Goal: Information Seeking & Learning: Learn about a topic

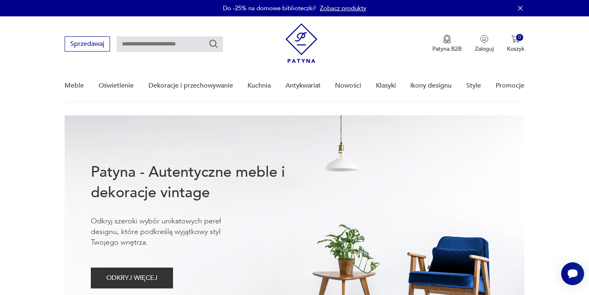
click at [167, 49] on input "text" at bounding box center [170, 44] width 106 height 16
type input "*****"
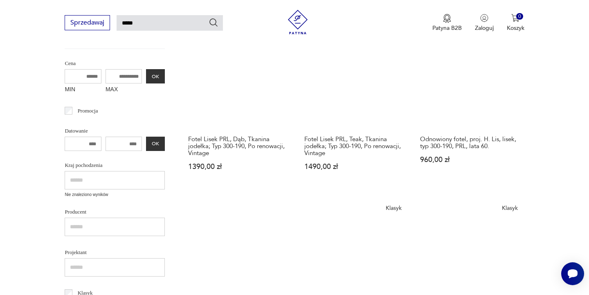
scroll to position [93, 0]
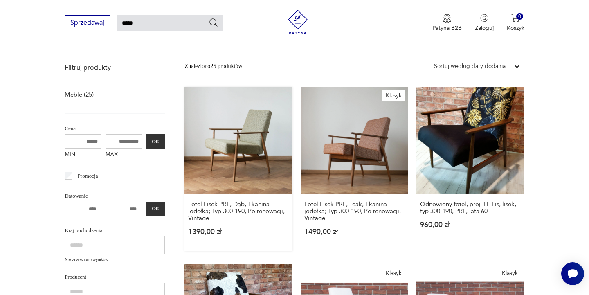
click at [214, 130] on link "Fotel Lisek PRL, Dąb, Tkanina jodełka; Typ 300-190, Po renowacji, Vintage 1390,…" at bounding box center [238, 169] width 108 height 164
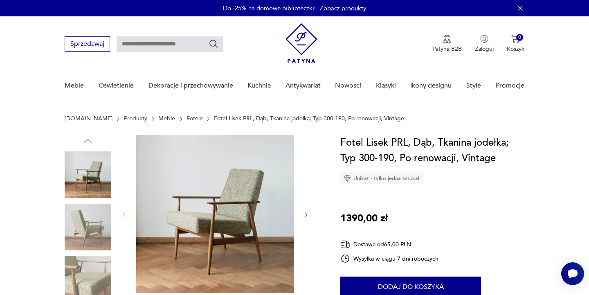
click at [244, 208] on img at bounding box center [215, 214] width 158 height 158
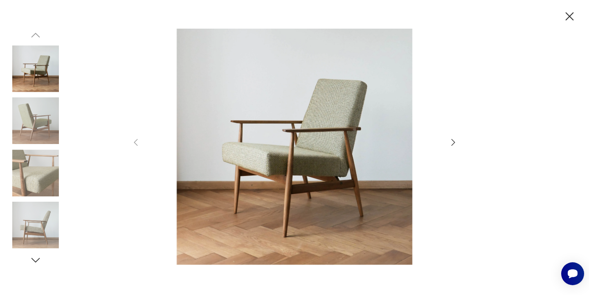
click at [449, 140] on icon "button" at bounding box center [453, 142] width 10 height 10
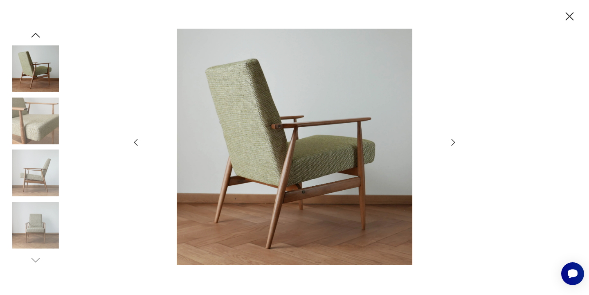
click at [449, 140] on icon "button" at bounding box center [453, 142] width 10 height 10
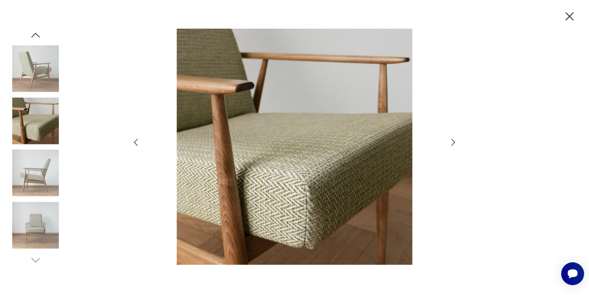
click at [449, 140] on icon "button" at bounding box center [453, 142] width 10 height 10
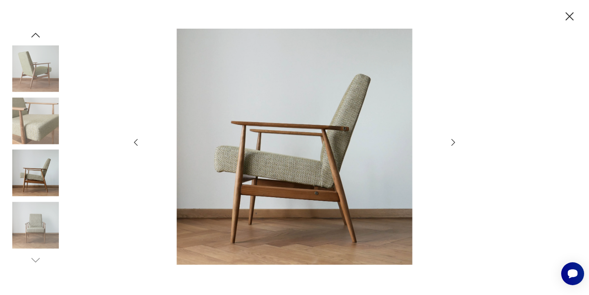
click at [449, 140] on icon "button" at bounding box center [453, 142] width 10 height 10
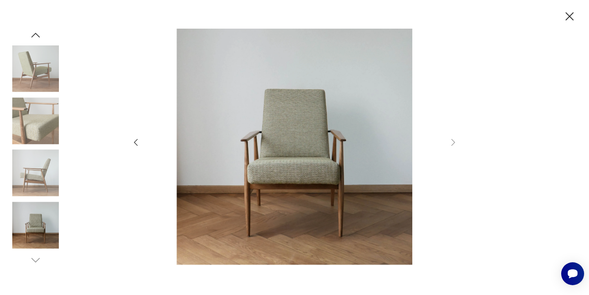
click at [571, 13] on icon "button" at bounding box center [569, 16] width 8 height 8
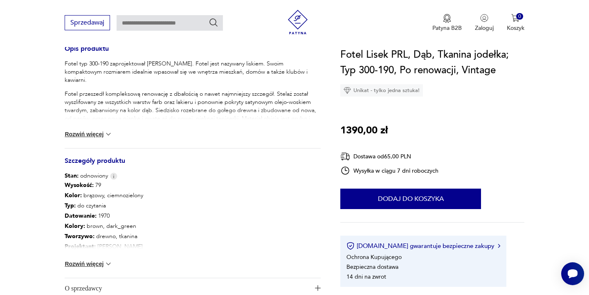
scroll to position [345, 0]
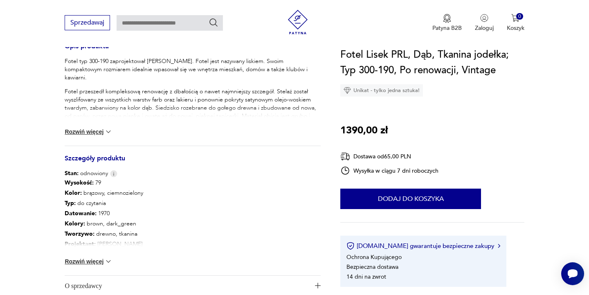
click at [101, 258] on button "Rozwiń więcej" at bounding box center [88, 261] width 47 height 8
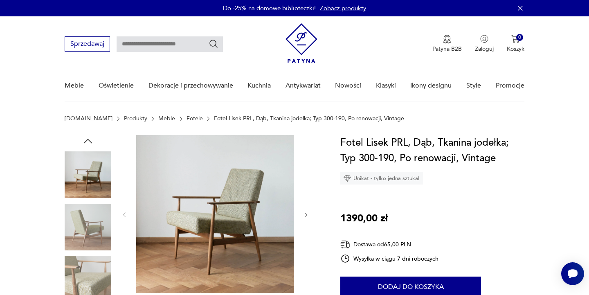
scroll to position [0, 0]
click at [185, 161] on img at bounding box center [215, 214] width 158 height 158
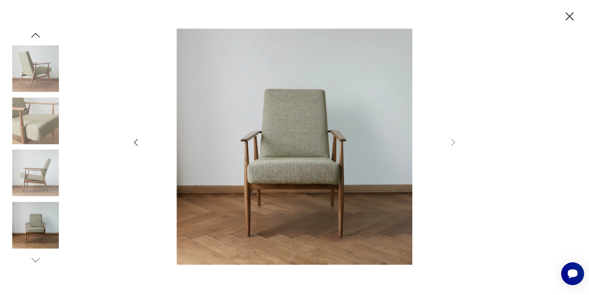
click at [44, 73] on img at bounding box center [35, 68] width 47 height 47
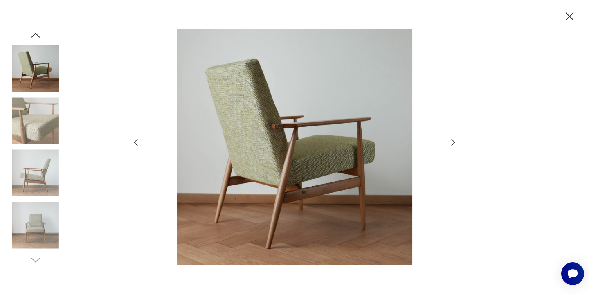
click at [134, 140] on icon "button" at bounding box center [136, 142] width 10 height 10
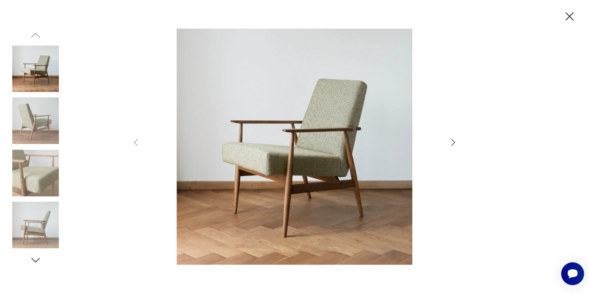
click at [453, 142] on icon "button" at bounding box center [453, 142] width 10 height 10
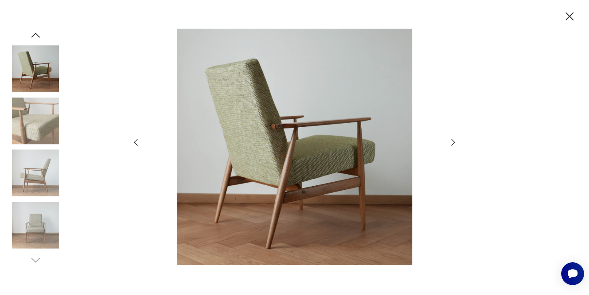
click at [454, 142] on icon "button" at bounding box center [453, 142] width 10 height 10
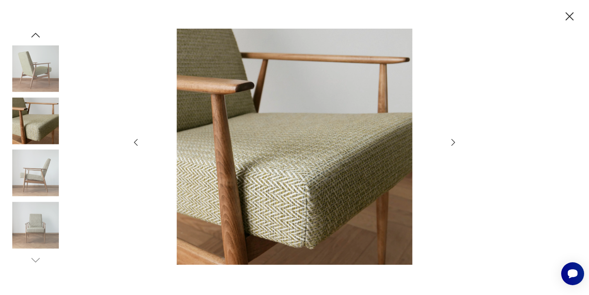
click at [454, 142] on icon "button" at bounding box center [453, 142] width 10 height 10
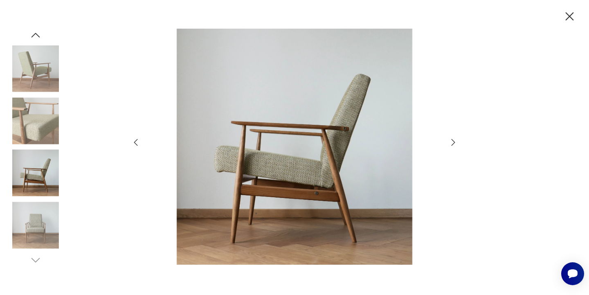
click at [454, 142] on icon "button" at bounding box center [453, 142] width 10 height 10
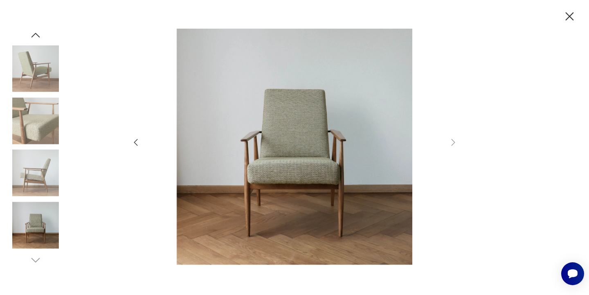
click at [134, 145] on icon "button" at bounding box center [136, 142] width 10 height 10
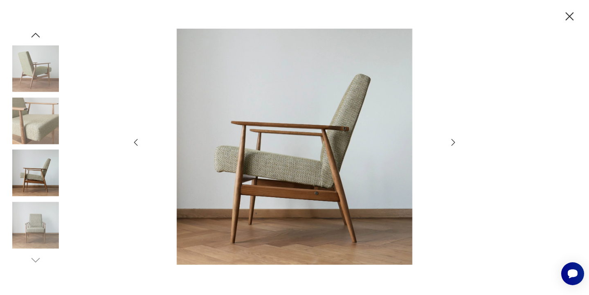
click at [134, 145] on icon "button" at bounding box center [136, 142] width 10 height 10
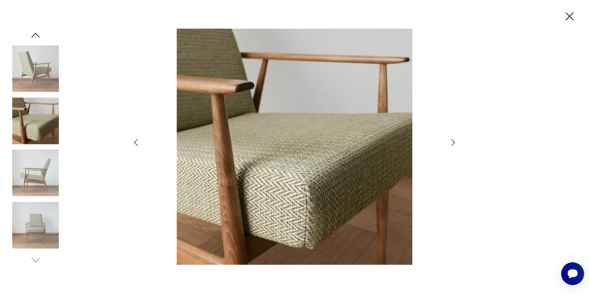
click at [134, 145] on icon "button" at bounding box center [136, 142] width 10 height 10
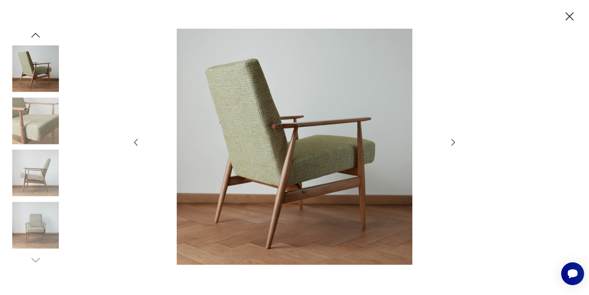
click at [134, 145] on icon "button" at bounding box center [136, 142] width 10 height 10
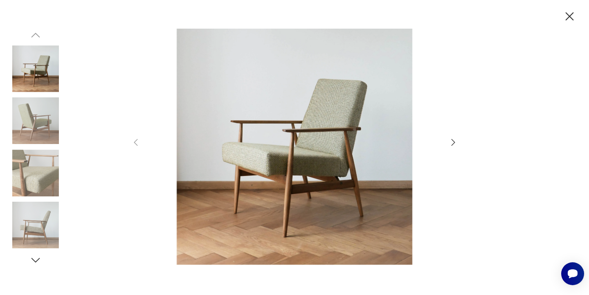
click at [564, 18] on icon "button" at bounding box center [569, 16] width 14 height 14
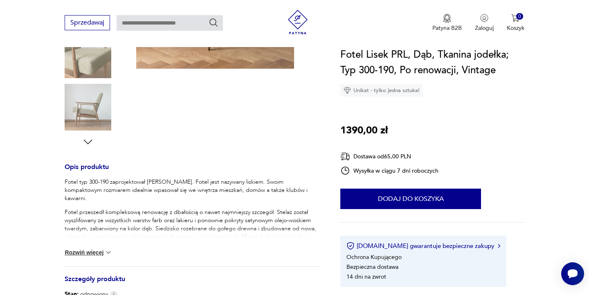
scroll to position [224, 0]
click at [105, 253] on img at bounding box center [108, 252] width 8 height 8
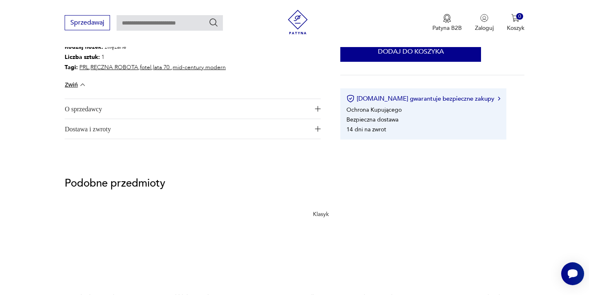
scroll to position [643, 0]
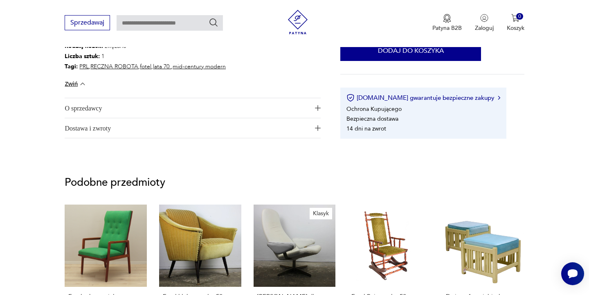
click at [319, 106] on img "button" at bounding box center [318, 108] width 6 height 6
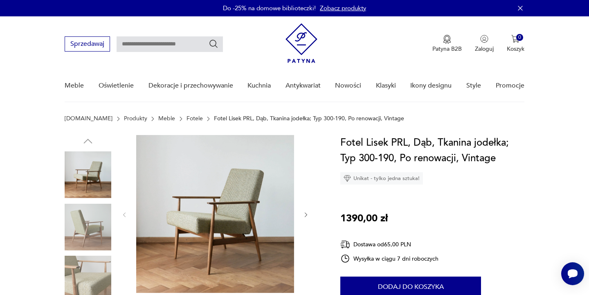
scroll to position [0, 0]
click at [208, 200] on img at bounding box center [215, 214] width 158 height 158
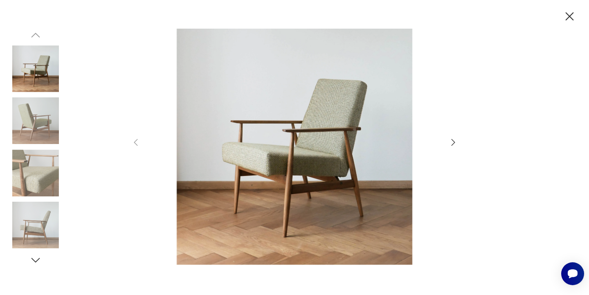
click at [451, 140] on icon "button" at bounding box center [453, 142] width 10 height 10
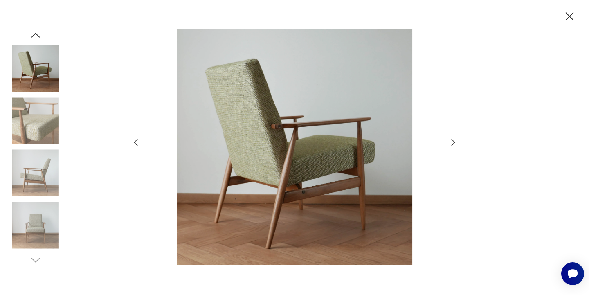
click at [451, 140] on icon "button" at bounding box center [453, 142] width 10 height 10
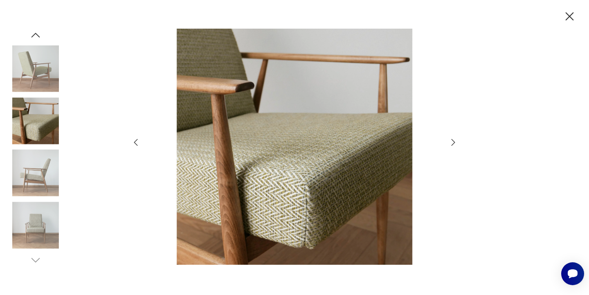
click at [451, 140] on icon "button" at bounding box center [453, 142] width 10 height 10
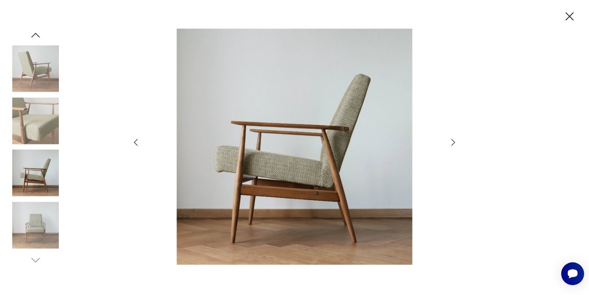
click at [451, 140] on icon "button" at bounding box center [453, 142] width 10 height 10
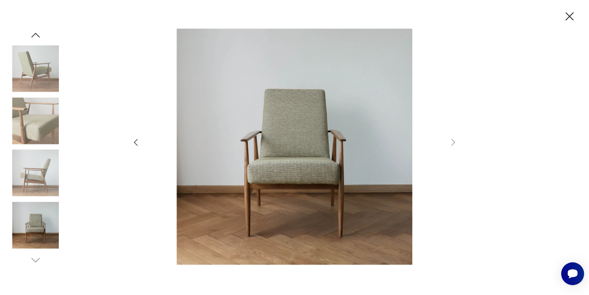
click at [139, 142] on icon "button" at bounding box center [136, 142] width 10 height 10
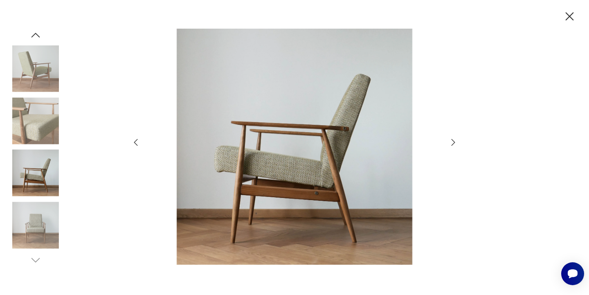
click at [139, 142] on icon "button" at bounding box center [136, 142] width 10 height 10
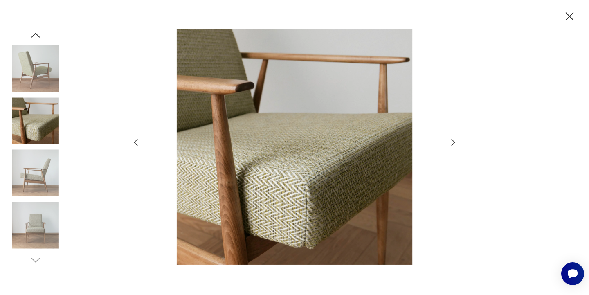
click at [139, 142] on icon "button" at bounding box center [136, 142] width 10 height 10
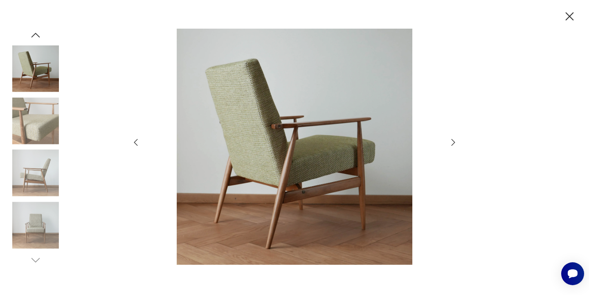
click at [139, 142] on icon "button" at bounding box center [136, 142] width 10 height 10
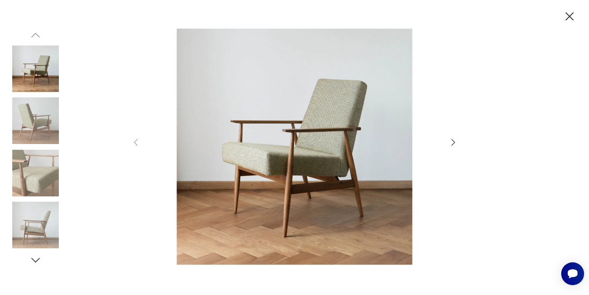
click at [451, 141] on icon "button" at bounding box center [453, 142] width 10 height 10
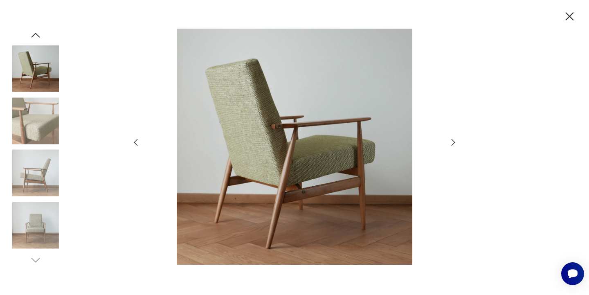
click at [451, 141] on icon "button" at bounding box center [453, 142] width 10 height 10
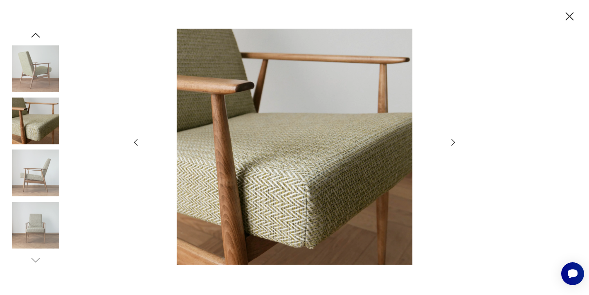
click at [451, 141] on icon "button" at bounding box center [453, 142] width 10 height 10
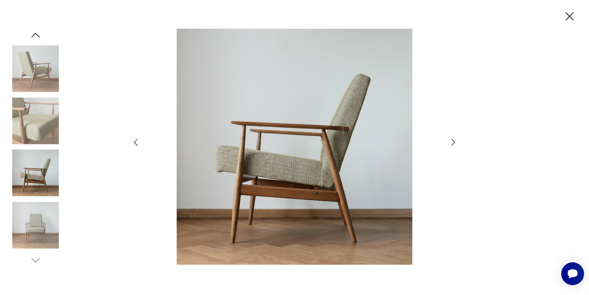
click at [563, 22] on icon "button" at bounding box center [569, 16] width 14 height 14
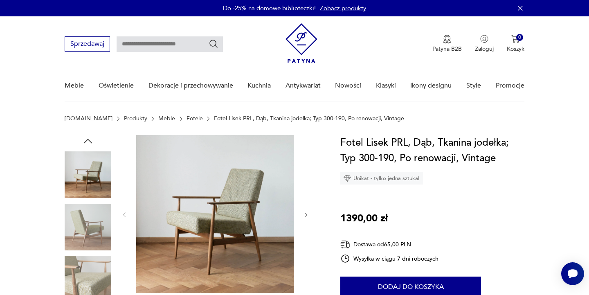
click at [233, 192] on img at bounding box center [215, 214] width 158 height 158
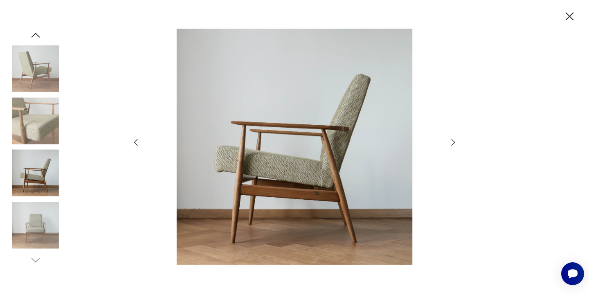
click at [450, 143] on icon "button" at bounding box center [453, 142] width 10 height 10
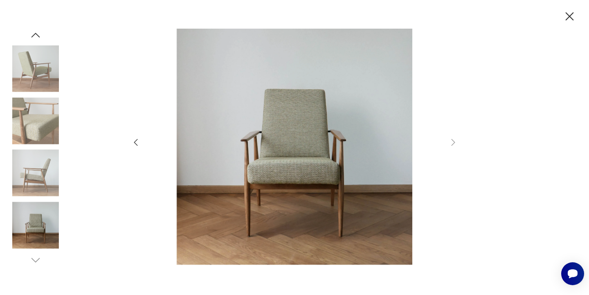
click at [132, 140] on icon "button" at bounding box center [136, 142] width 10 height 10
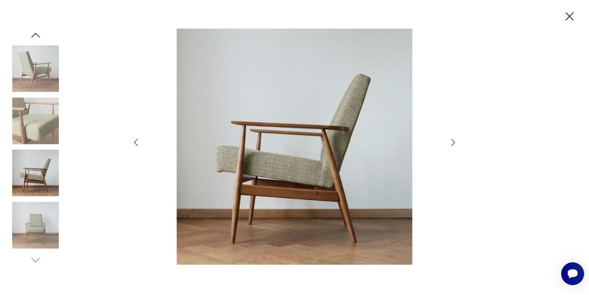
click at [132, 140] on icon "button" at bounding box center [136, 142] width 10 height 10
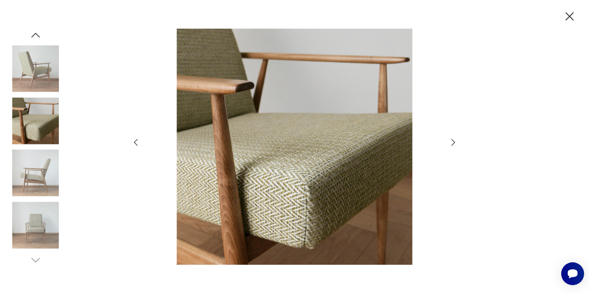
click at [132, 140] on icon "button" at bounding box center [136, 142] width 10 height 10
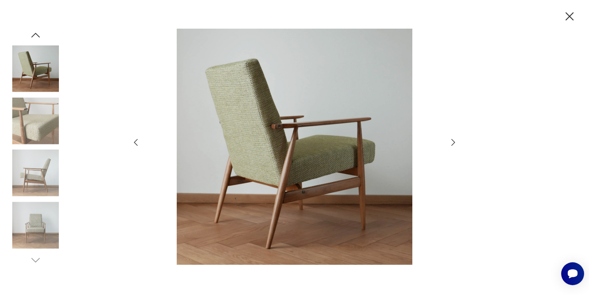
click at [132, 140] on icon "button" at bounding box center [136, 142] width 10 height 10
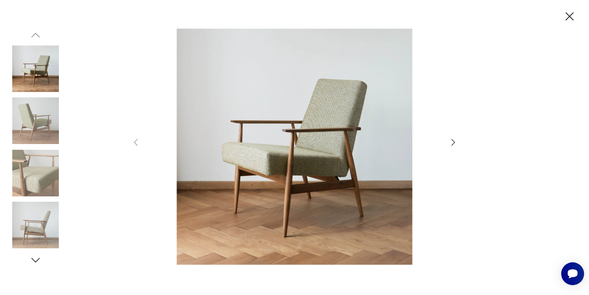
click at [571, 18] on icon "button" at bounding box center [569, 16] width 8 height 8
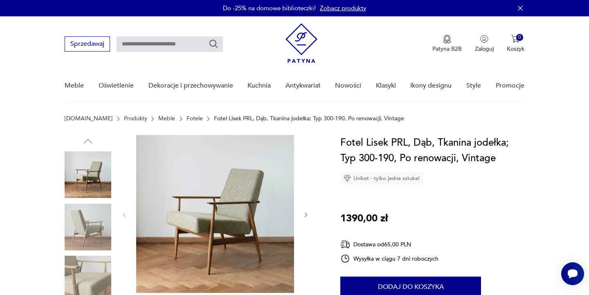
click at [165, 43] on input "text" at bounding box center [170, 44] width 106 height 16
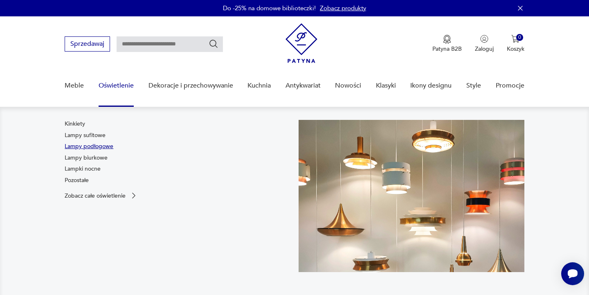
click at [98, 147] on link "Lampy podłogowe" at bounding box center [89, 146] width 49 height 8
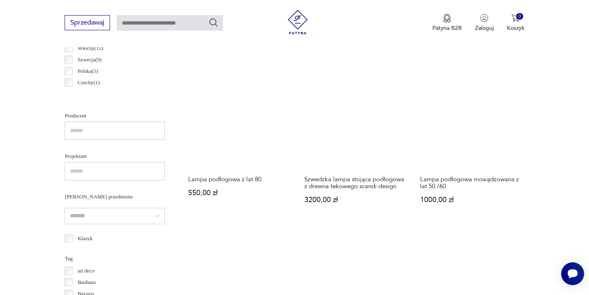
scroll to position [507, 0]
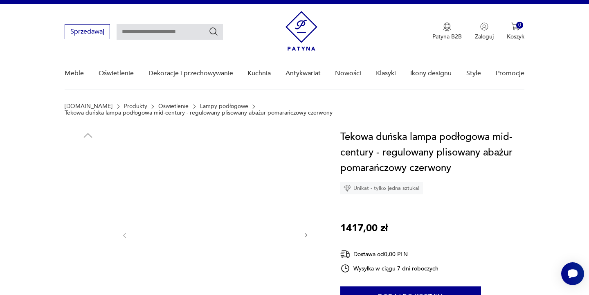
scroll to position [14, 0]
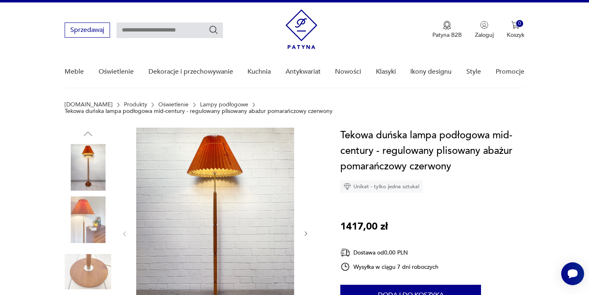
click at [305, 230] on icon "button" at bounding box center [306, 233] width 7 height 7
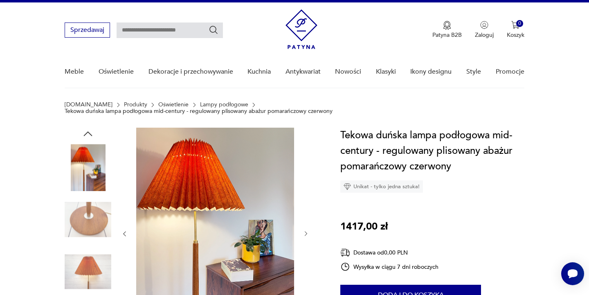
click at [305, 230] on icon "button" at bounding box center [306, 233] width 7 height 7
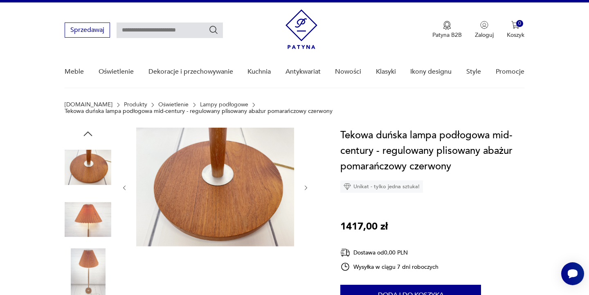
click at [305, 224] on div at bounding box center [215, 188] width 188 height 120
click at [85, 157] on img at bounding box center [88, 167] width 47 height 47
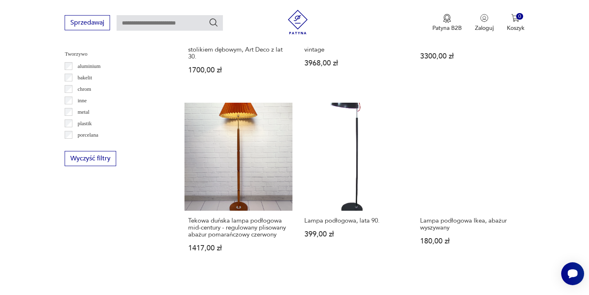
scroll to position [768, 0]
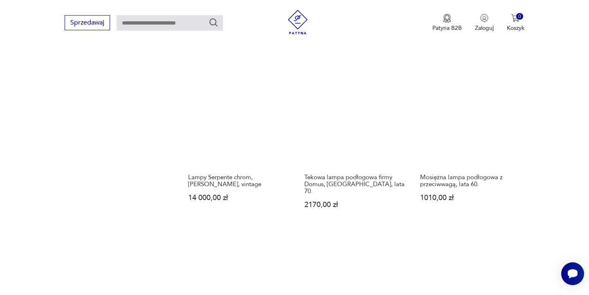
scroll to position [1001, 0]
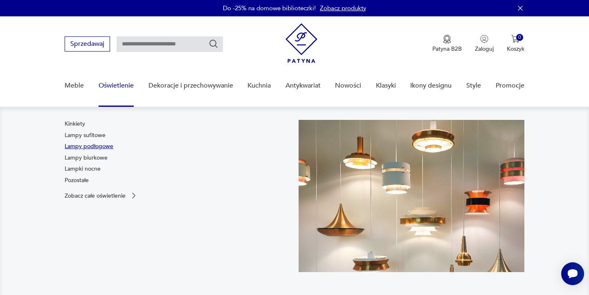
click at [99, 145] on link "Lampy podłogowe" at bounding box center [89, 146] width 49 height 8
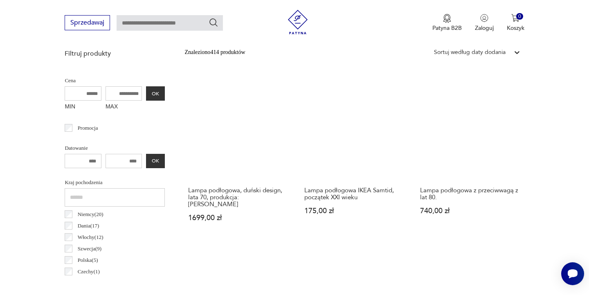
scroll to position [264, 0]
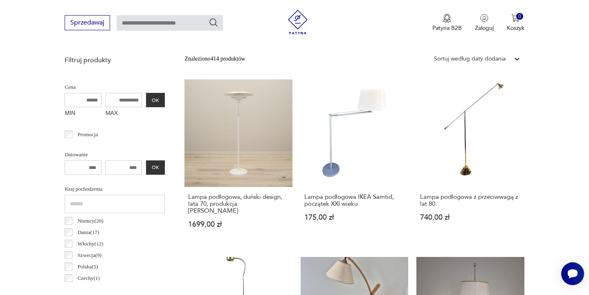
click at [105, 97] on input "MAX" at bounding box center [123, 100] width 37 height 14
type input "****"
click at [146, 101] on button "OK" at bounding box center [155, 100] width 19 height 14
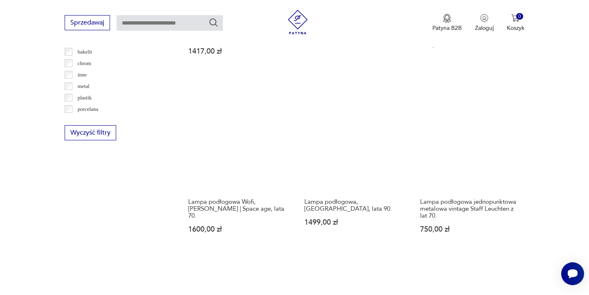
scroll to position [852, 0]
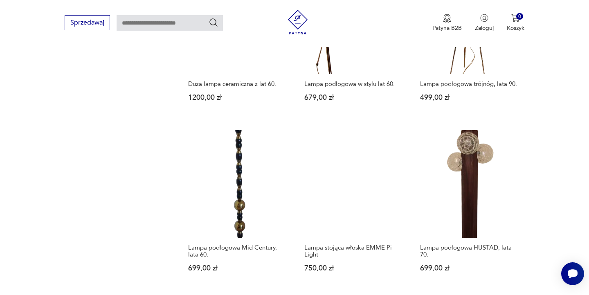
scroll to position [905, 0]
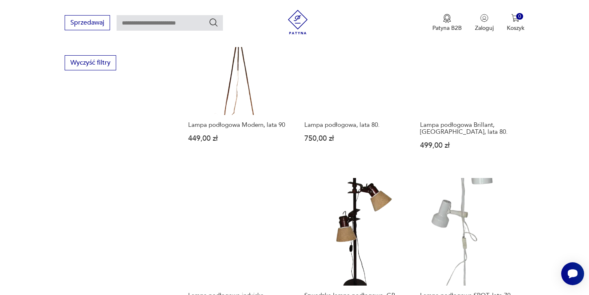
scroll to position [868, 0]
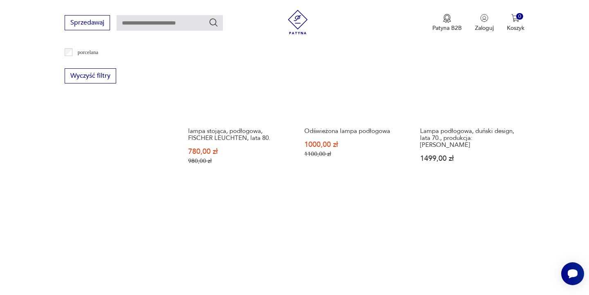
scroll to position [880, 0]
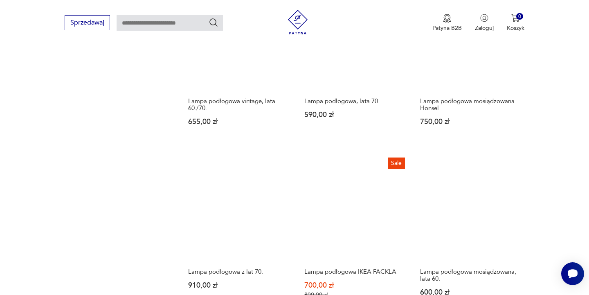
scroll to position [903, 0]
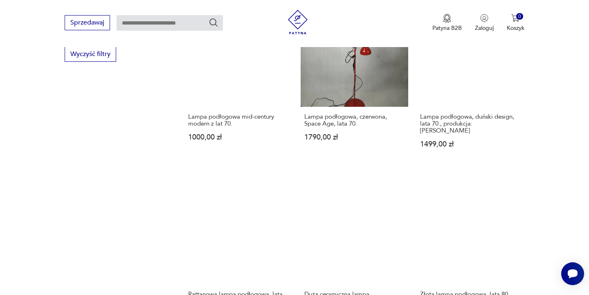
scroll to position [878, 0]
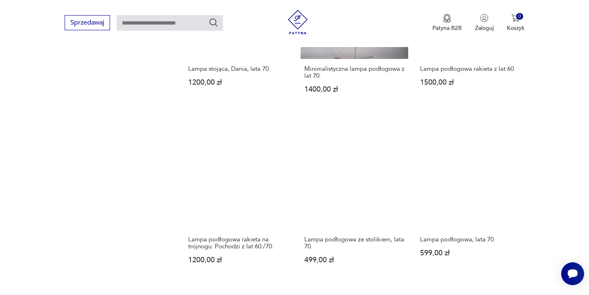
scroll to position [912, 0]
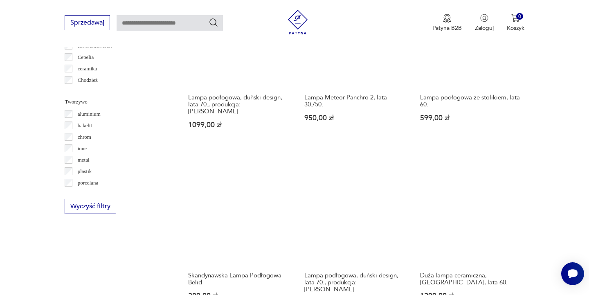
scroll to position [717, 0]
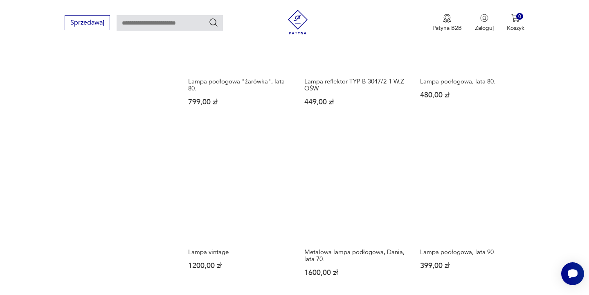
scroll to position [891, 0]
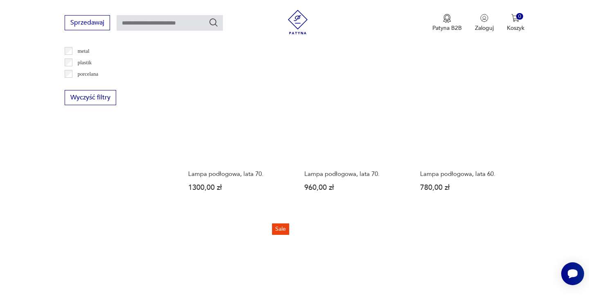
scroll to position [836, 0]
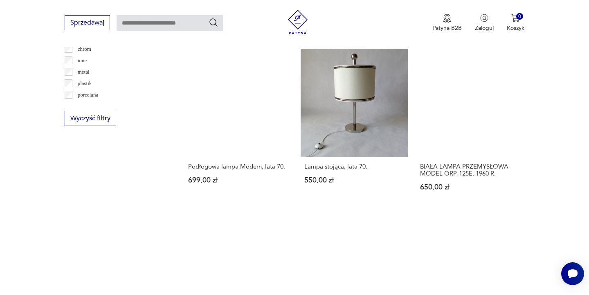
scroll to position [809, 0]
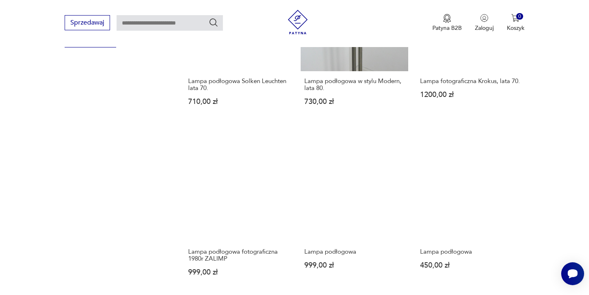
scroll to position [885, 0]
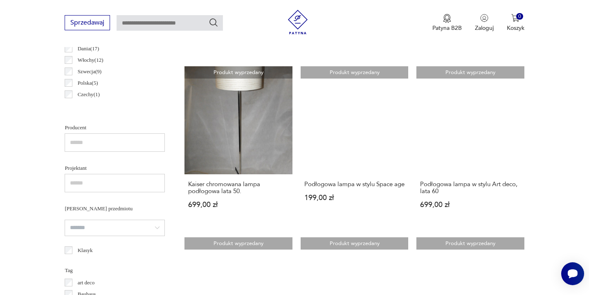
scroll to position [448, 0]
